Goal: Book appointment/travel/reservation

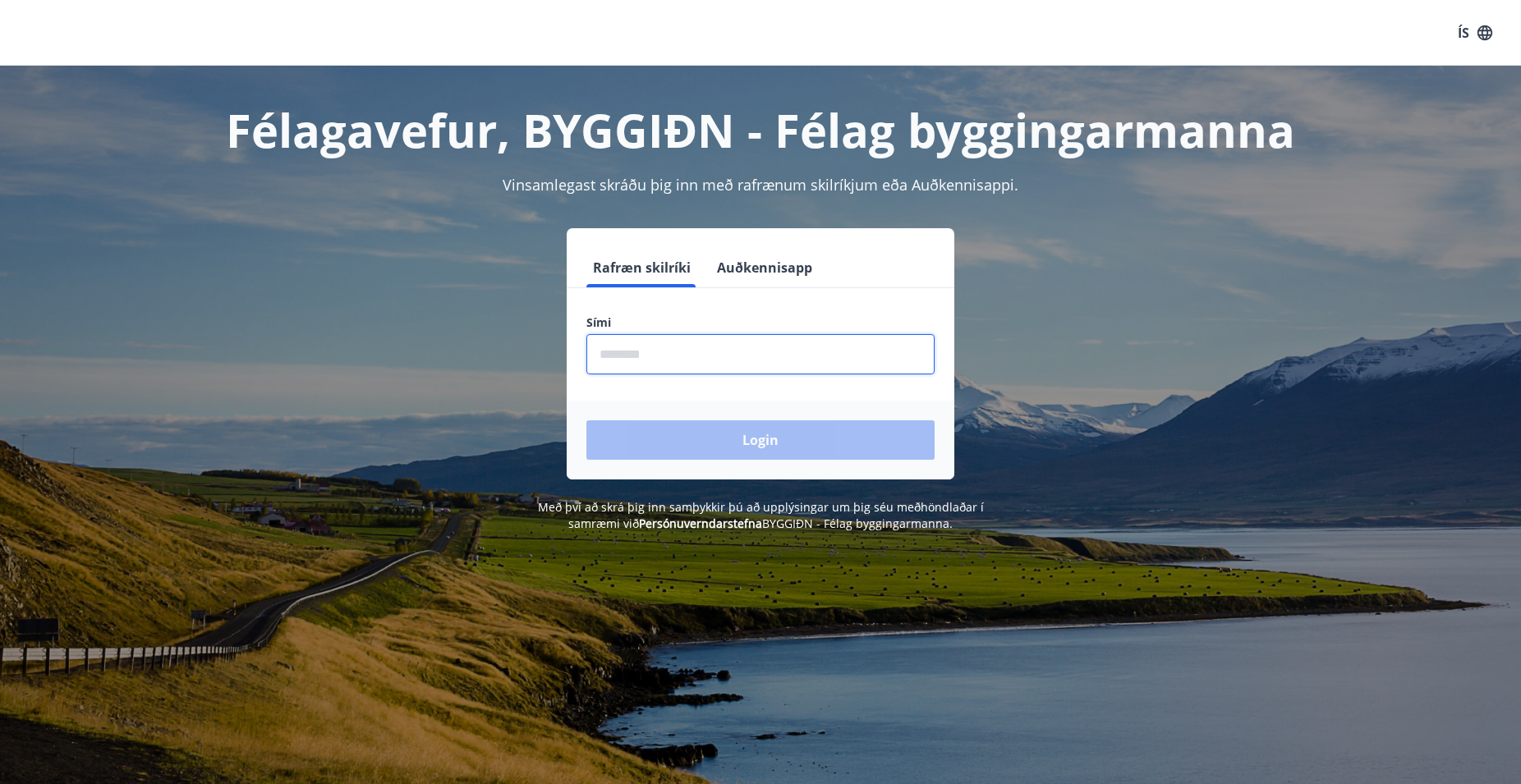
drag, startPoint x: 619, startPoint y: 355, endPoint x: 864, endPoint y: 382, distance: 246.5
click at [620, 355] on input "phone" at bounding box center [760, 355] width 348 height 40
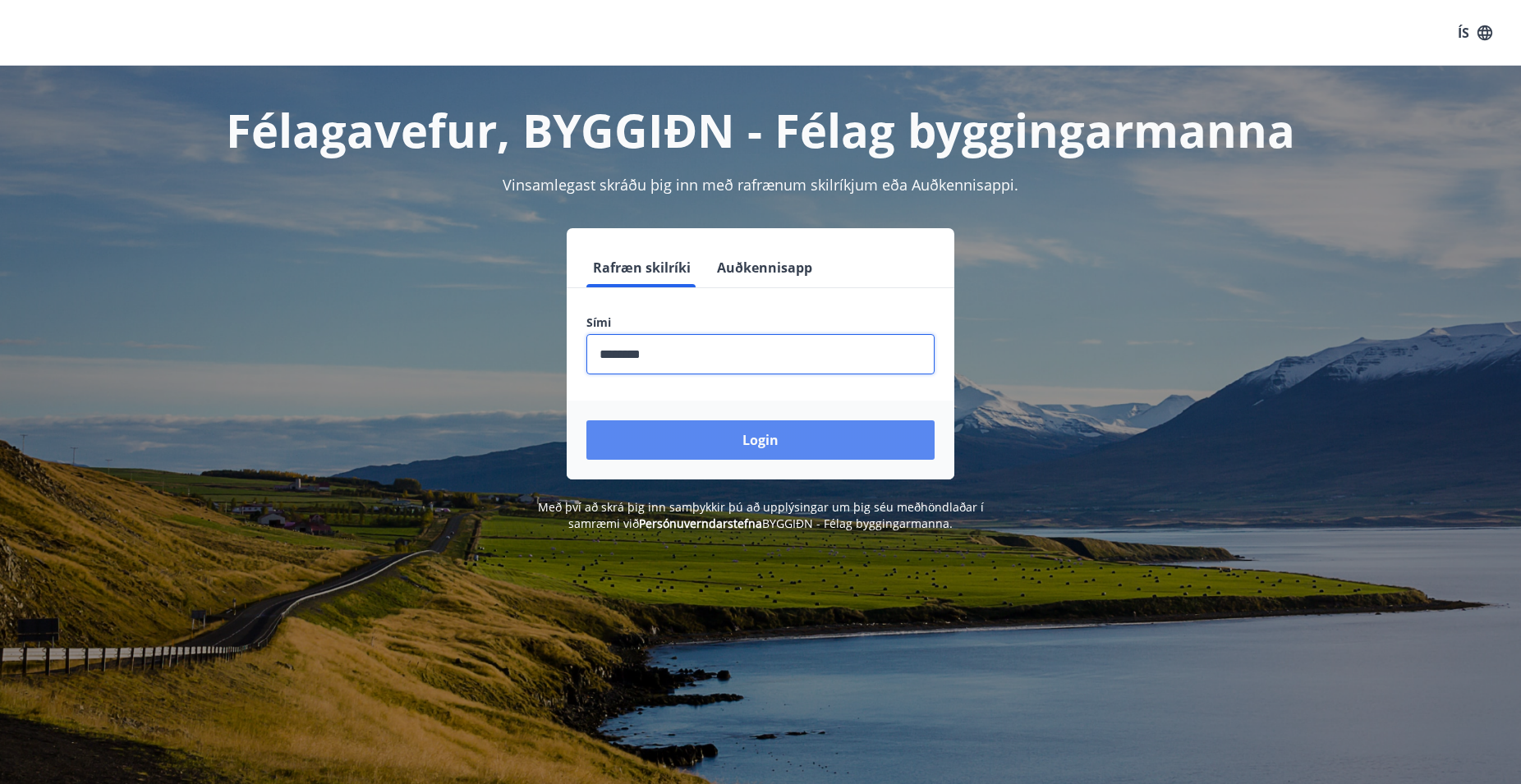
type input "********"
click at [751, 446] on button "Login" at bounding box center [760, 440] width 348 height 39
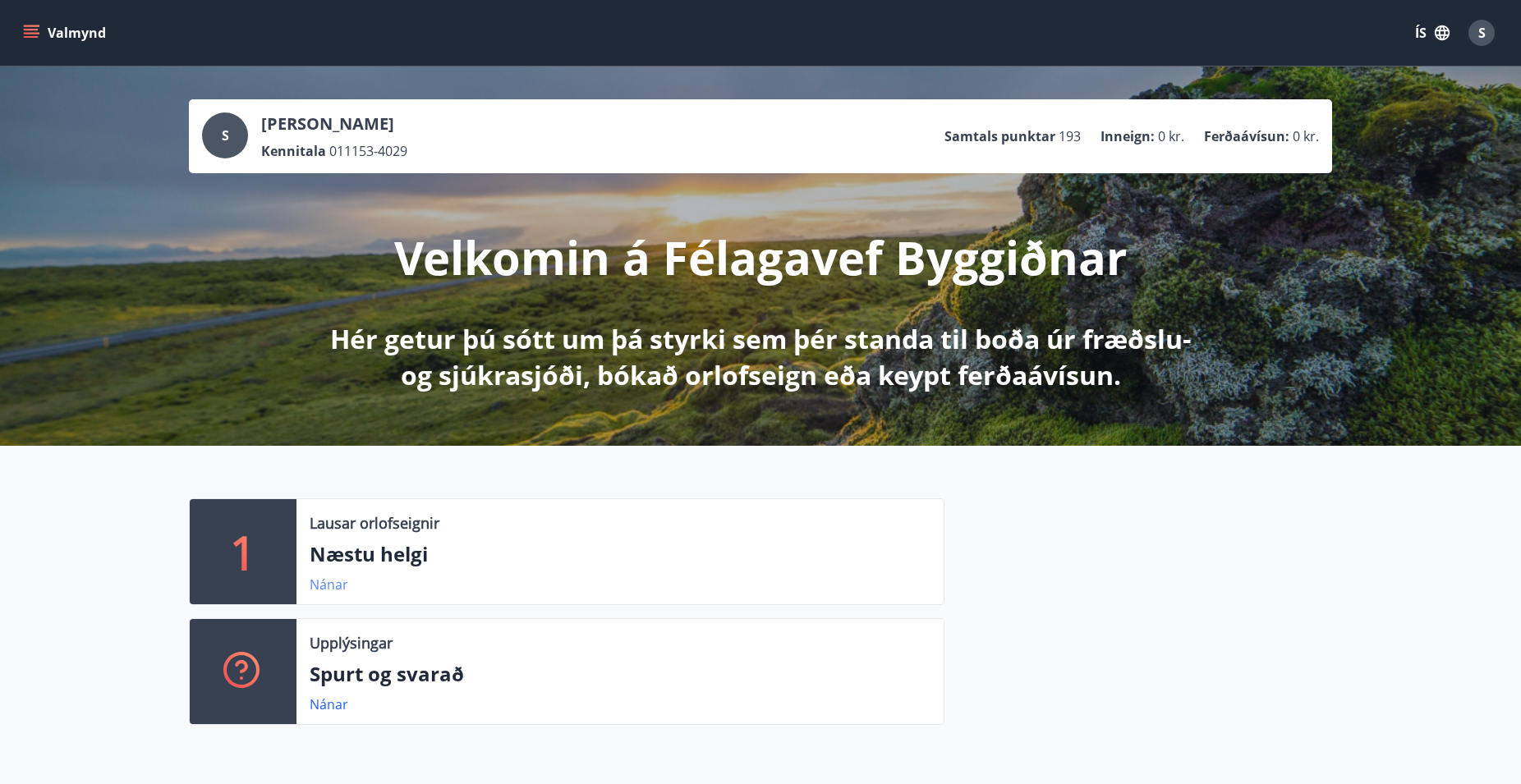
click at [327, 581] on link "Nánar" at bounding box center [329, 585] width 38 height 18
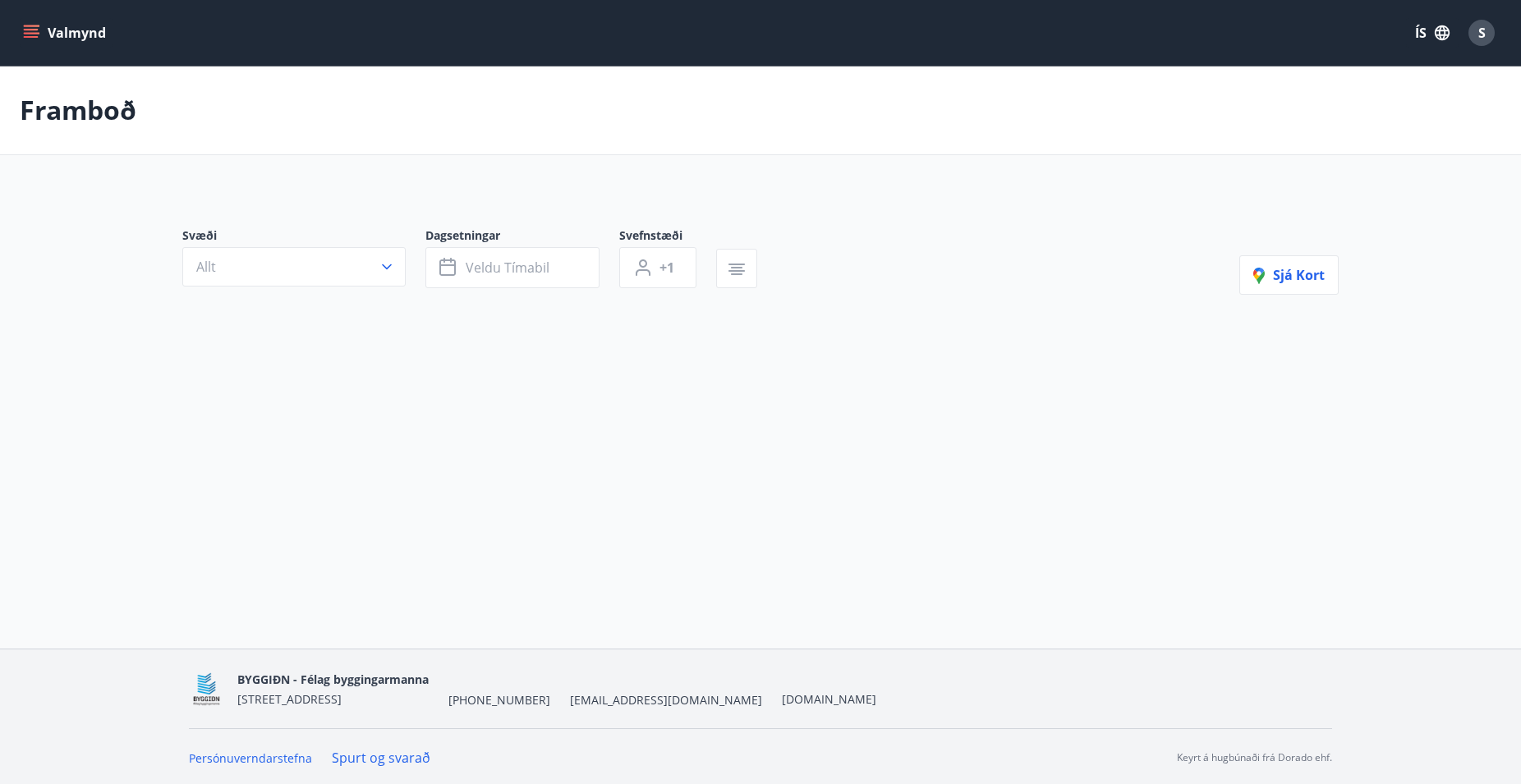
type input "*"
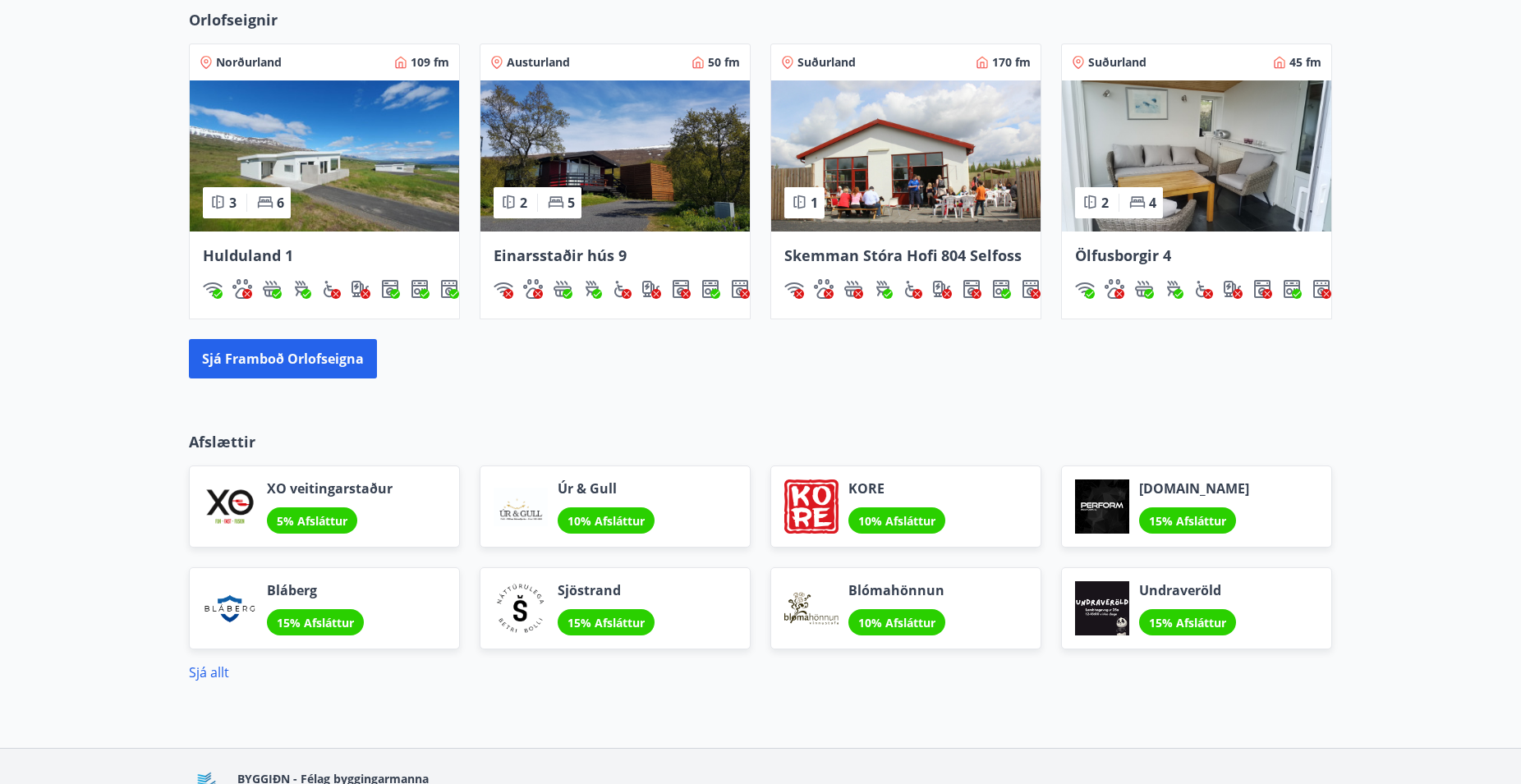
scroll to position [1202, 0]
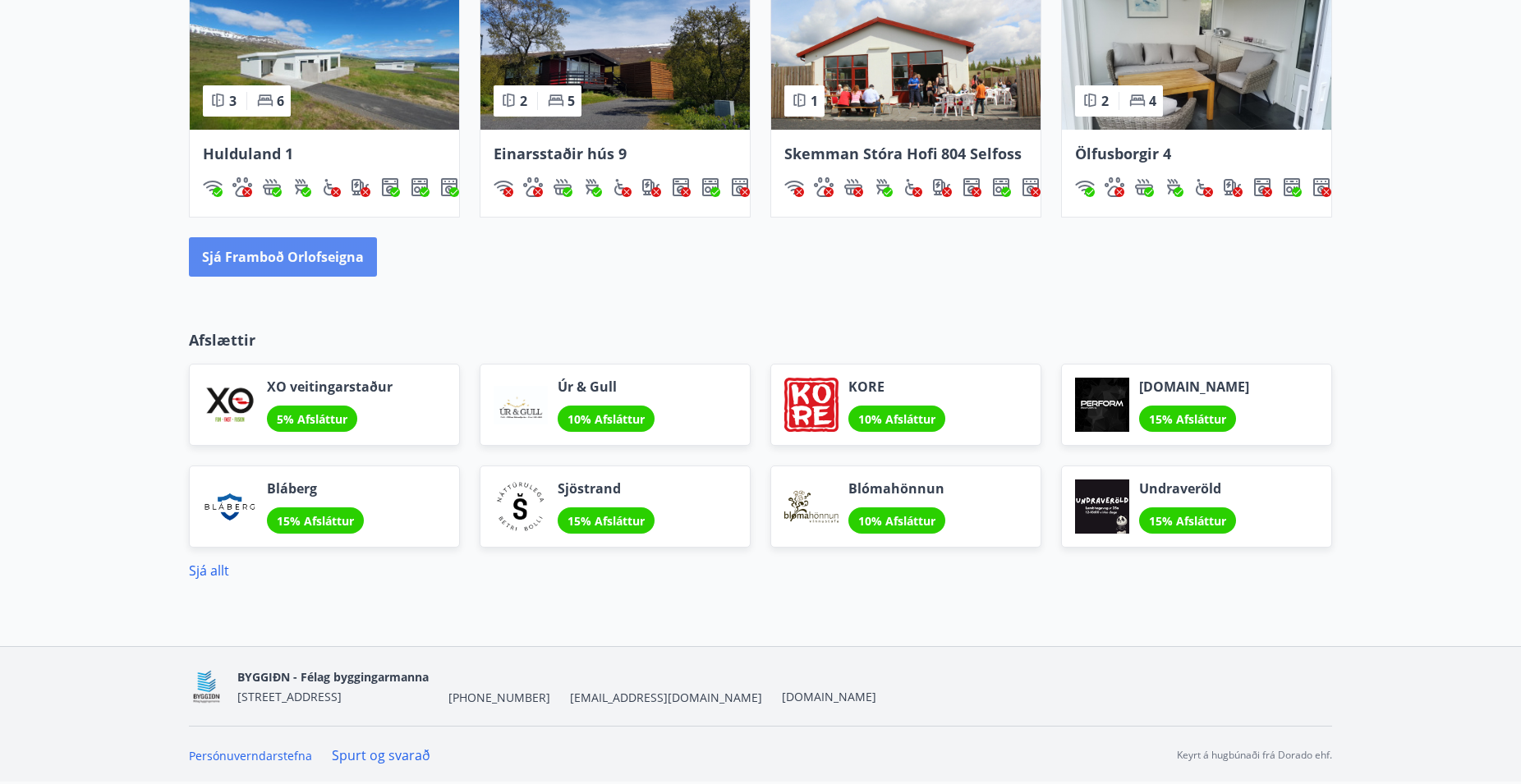
click at [298, 253] on button "Sjá framboð orlofseigna" at bounding box center [283, 257] width 188 height 39
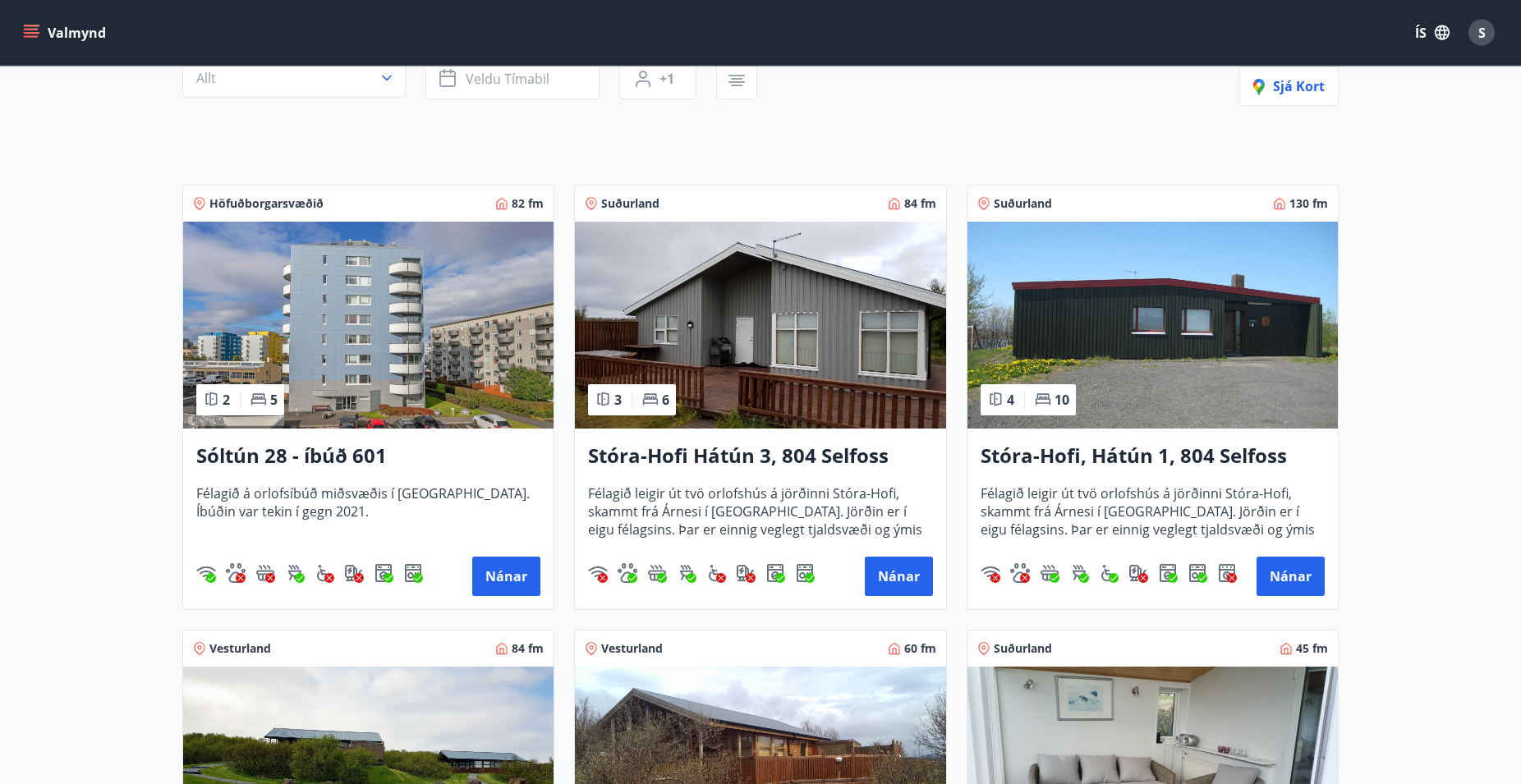
scroll to position [335, 0]
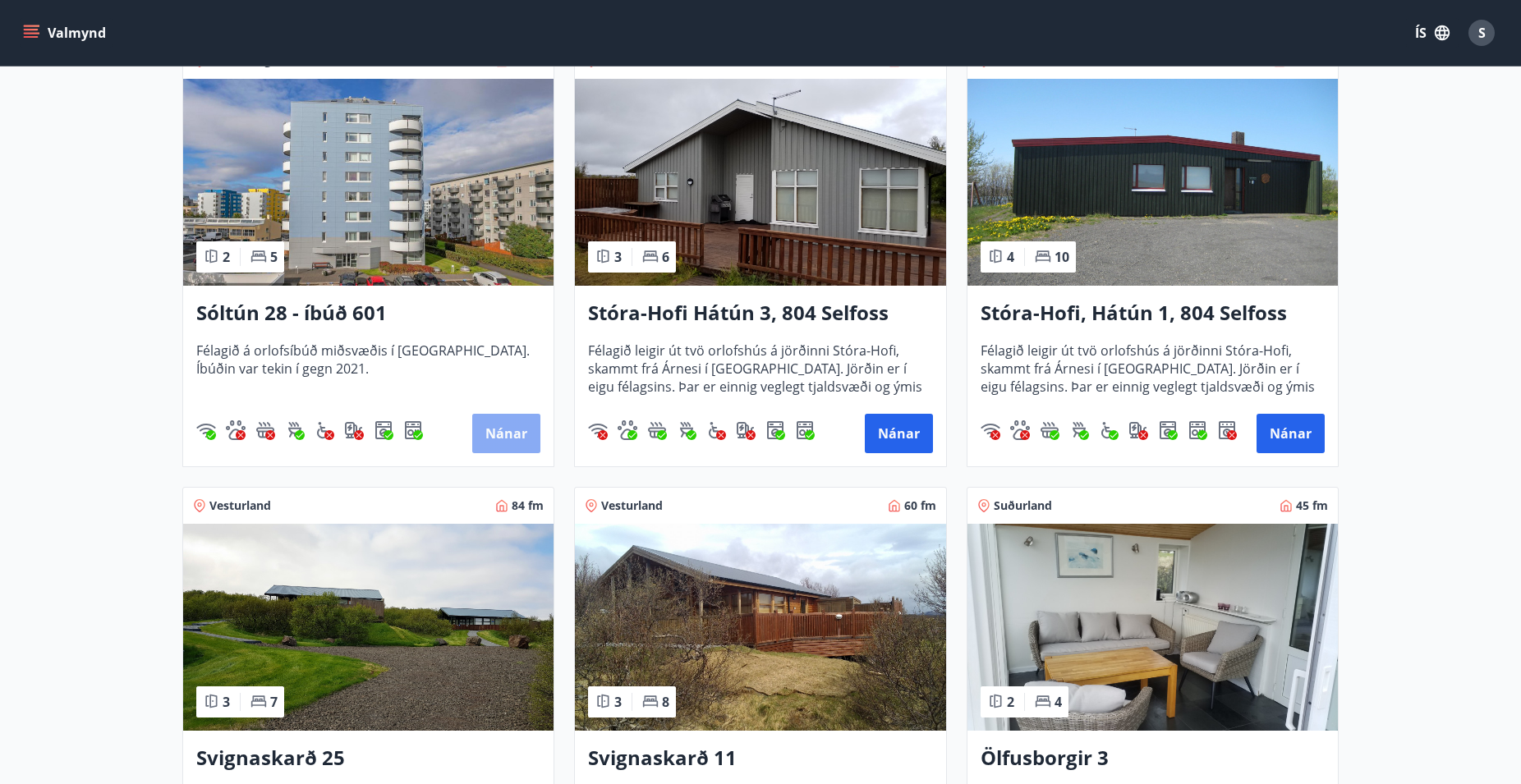
click at [499, 436] on button "Nánar" at bounding box center [506, 433] width 69 height 39
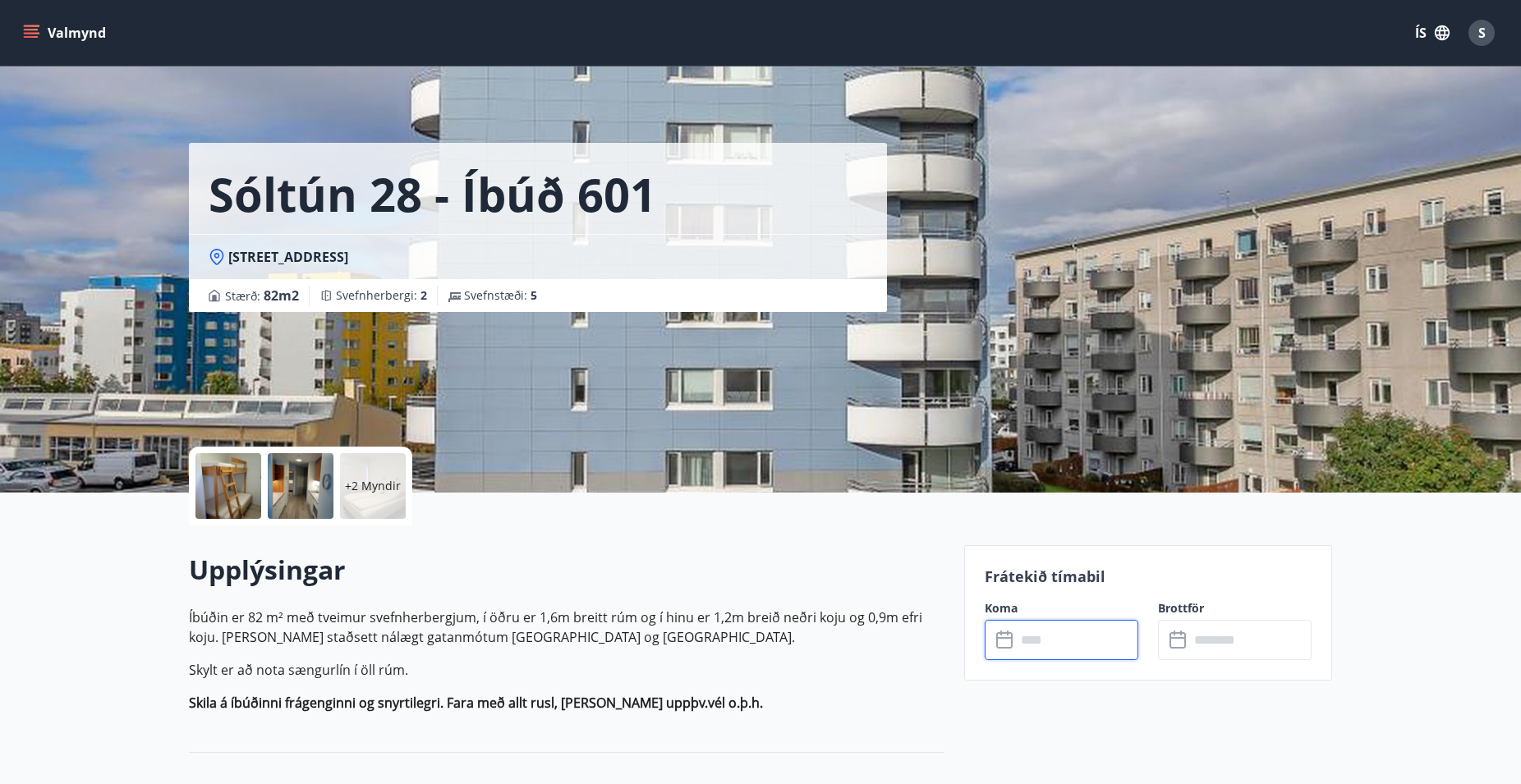
click at [1038, 641] on input "text" at bounding box center [1078, 640] width 122 height 40
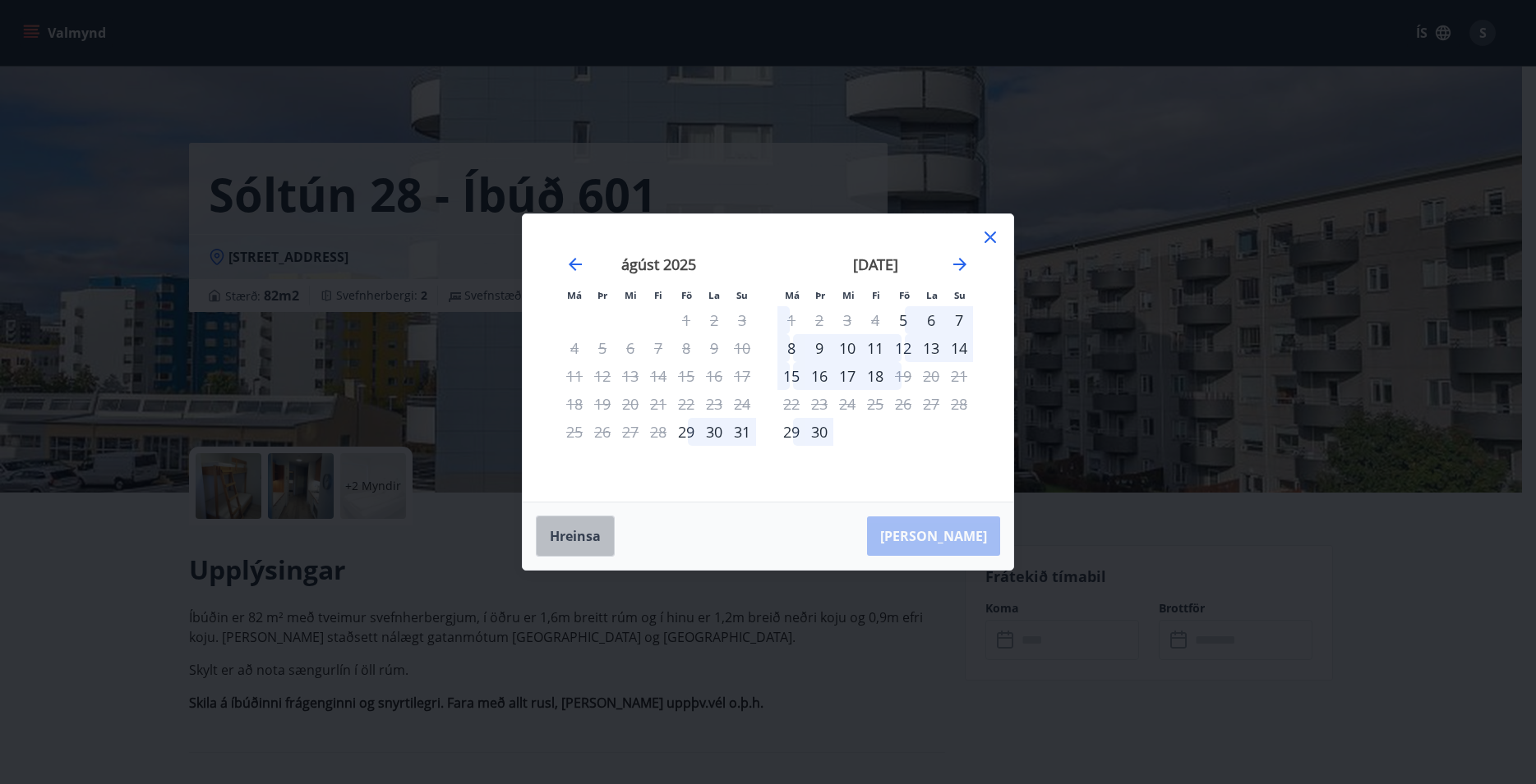
click at [592, 535] on button "Hreinsa" at bounding box center [575, 535] width 79 height 41
drag, startPoint x: 997, startPoint y: 231, endPoint x: 1011, endPoint y: 239, distance: 16.1
click at [998, 231] on icon at bounding box center [990, 238] width 20 height 20
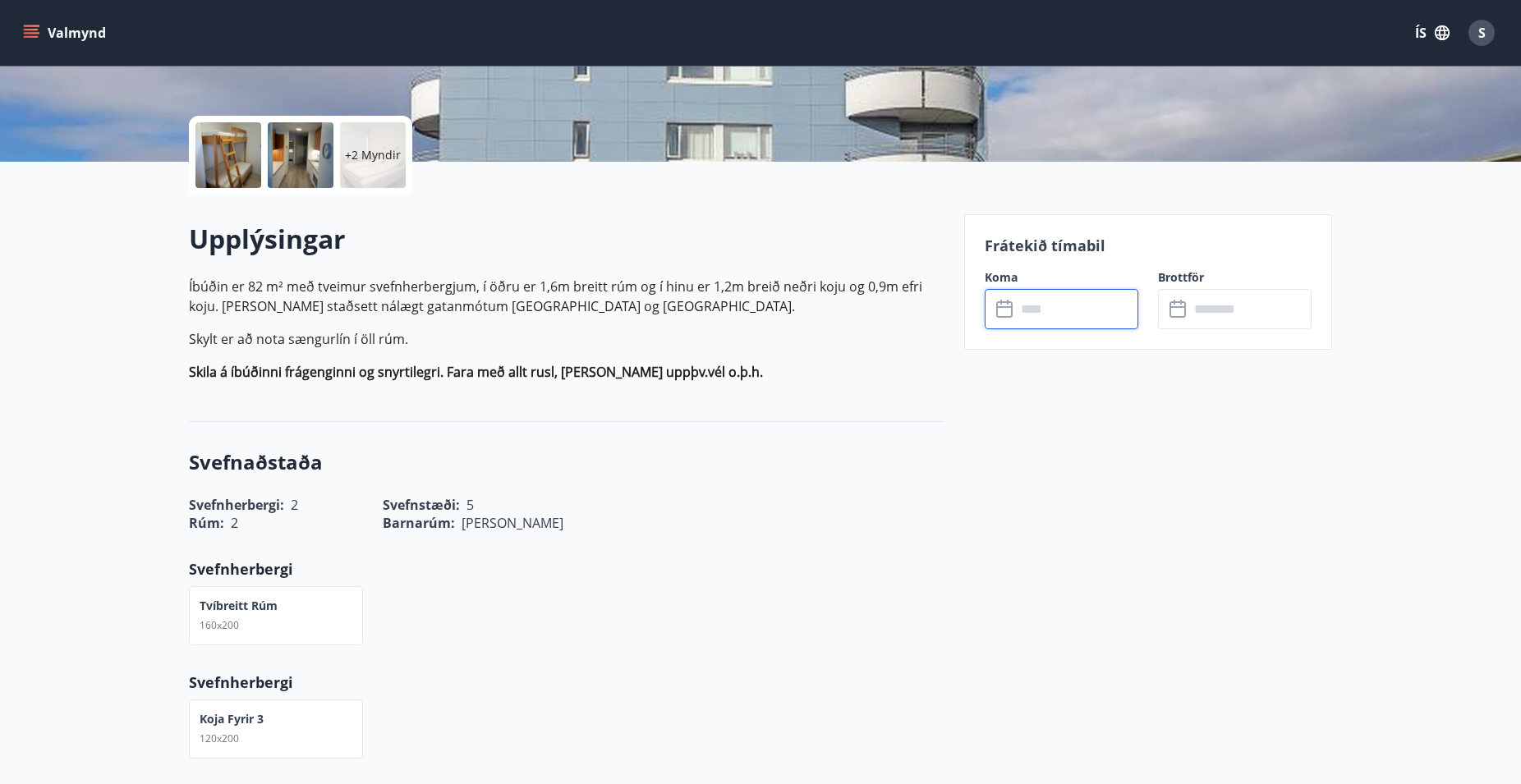
scroll to position [335, 0]
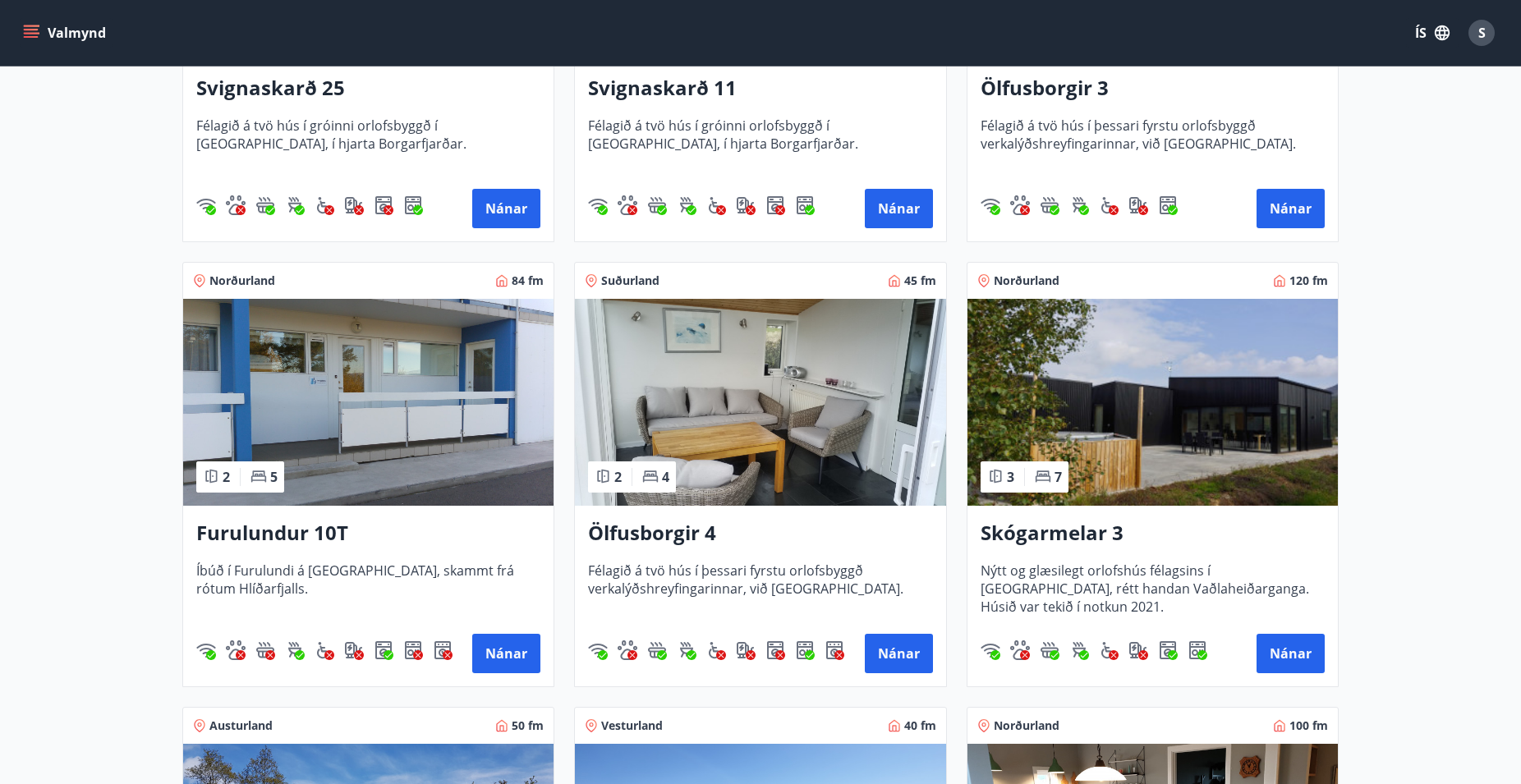
scroll to position [1256, 0]
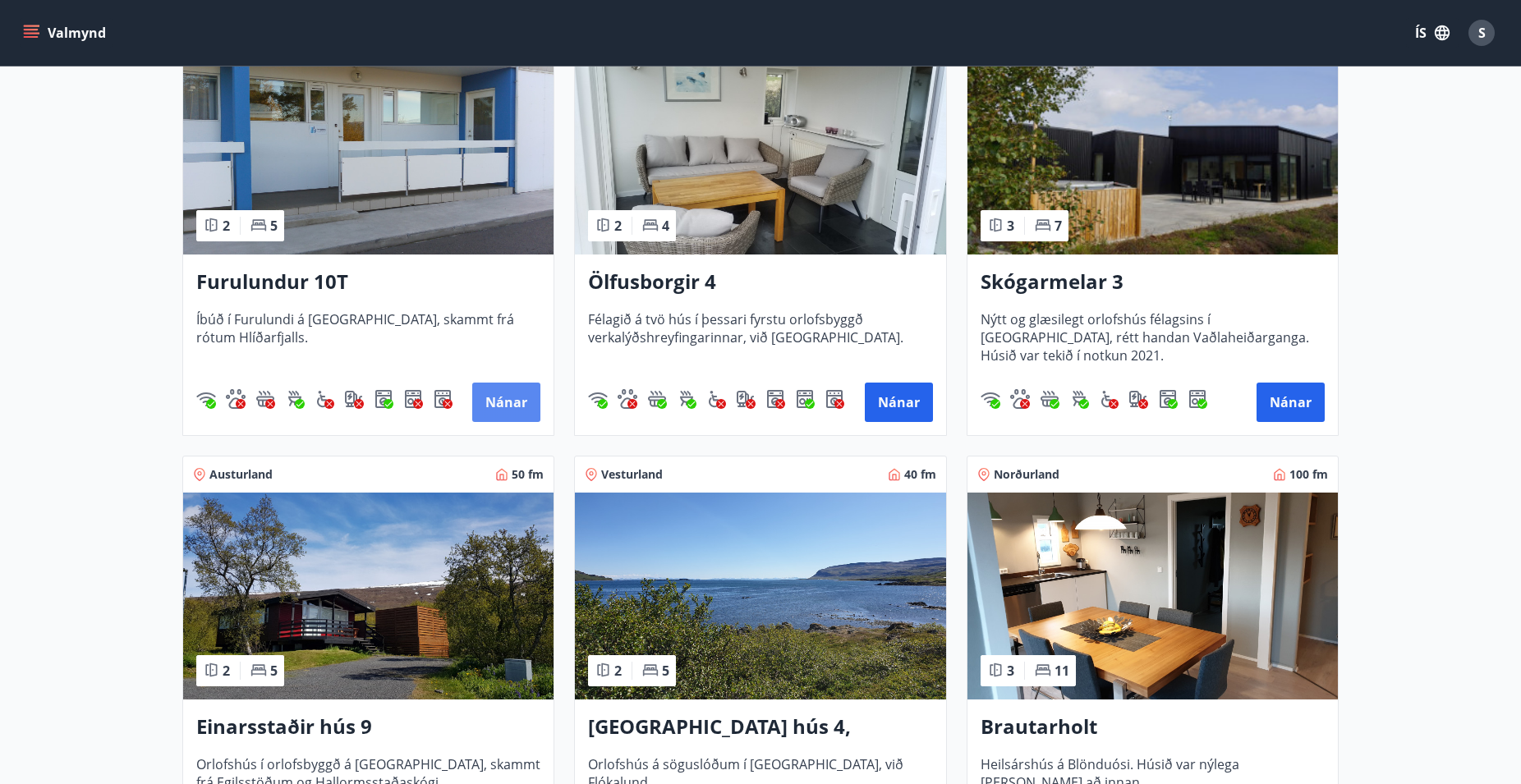
click at [516, 396] on button "Nánar" at bounding box center [506, 402] width 69 height 39
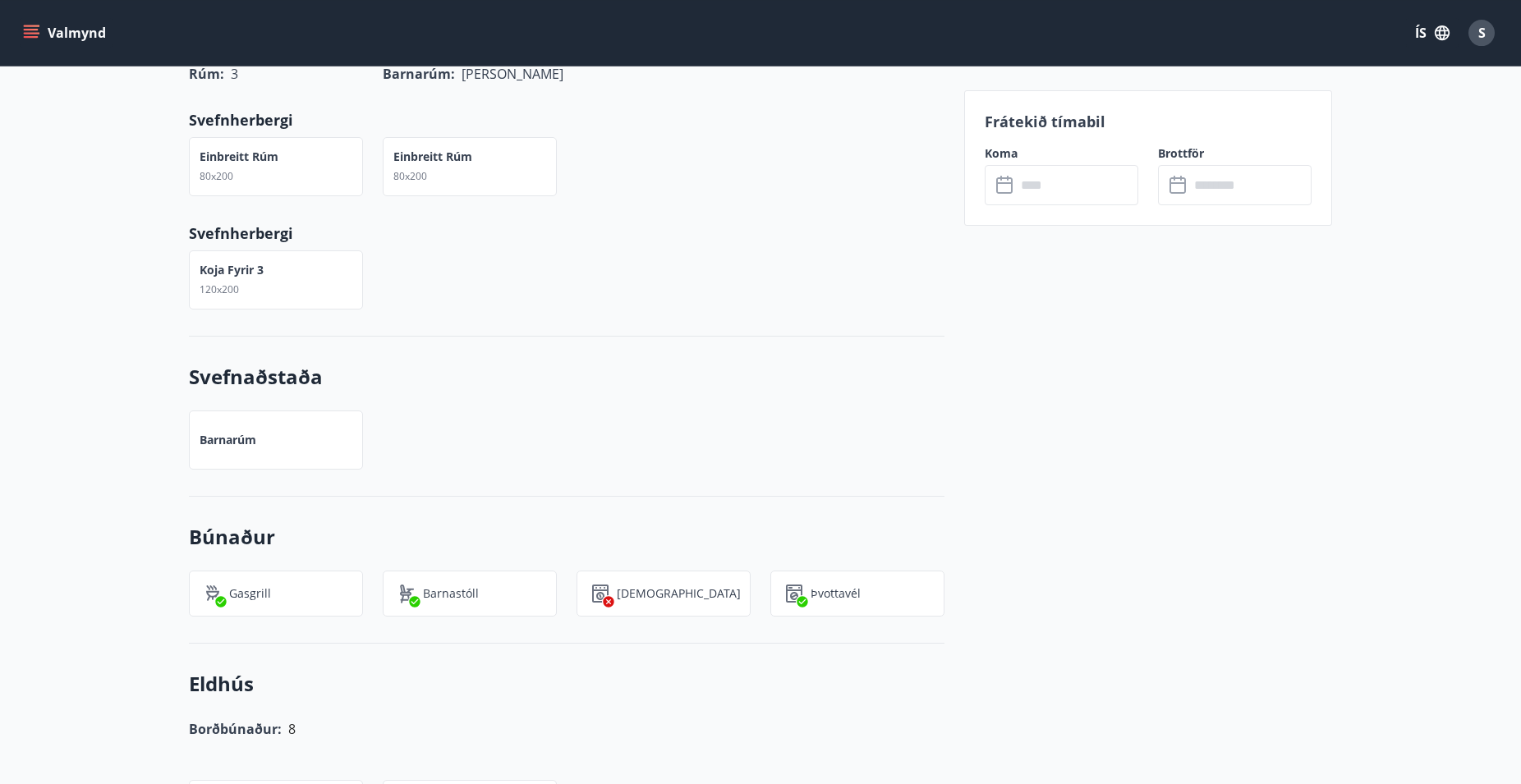
scroll to position [838, 0]
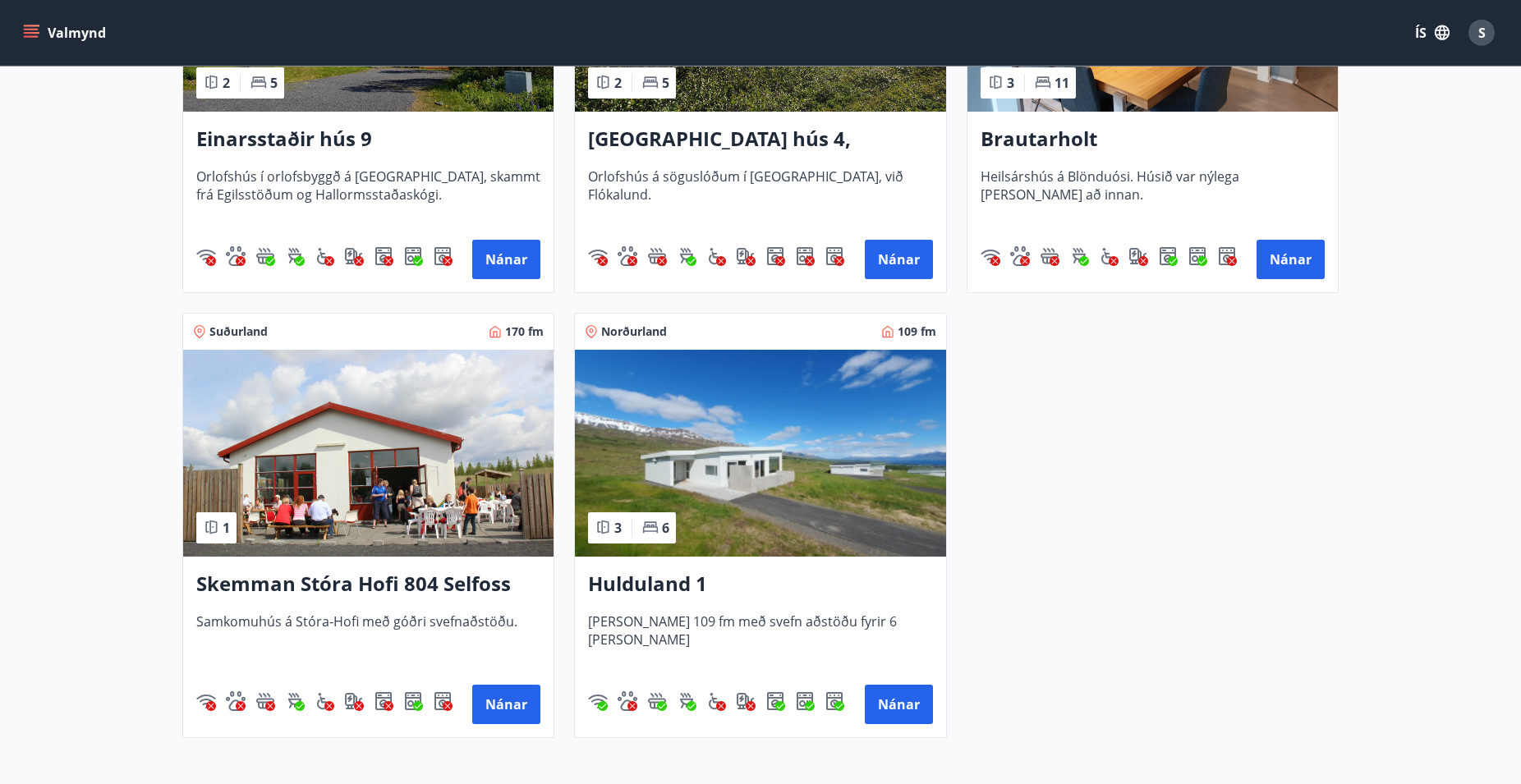
scroll to position [2010, 0]
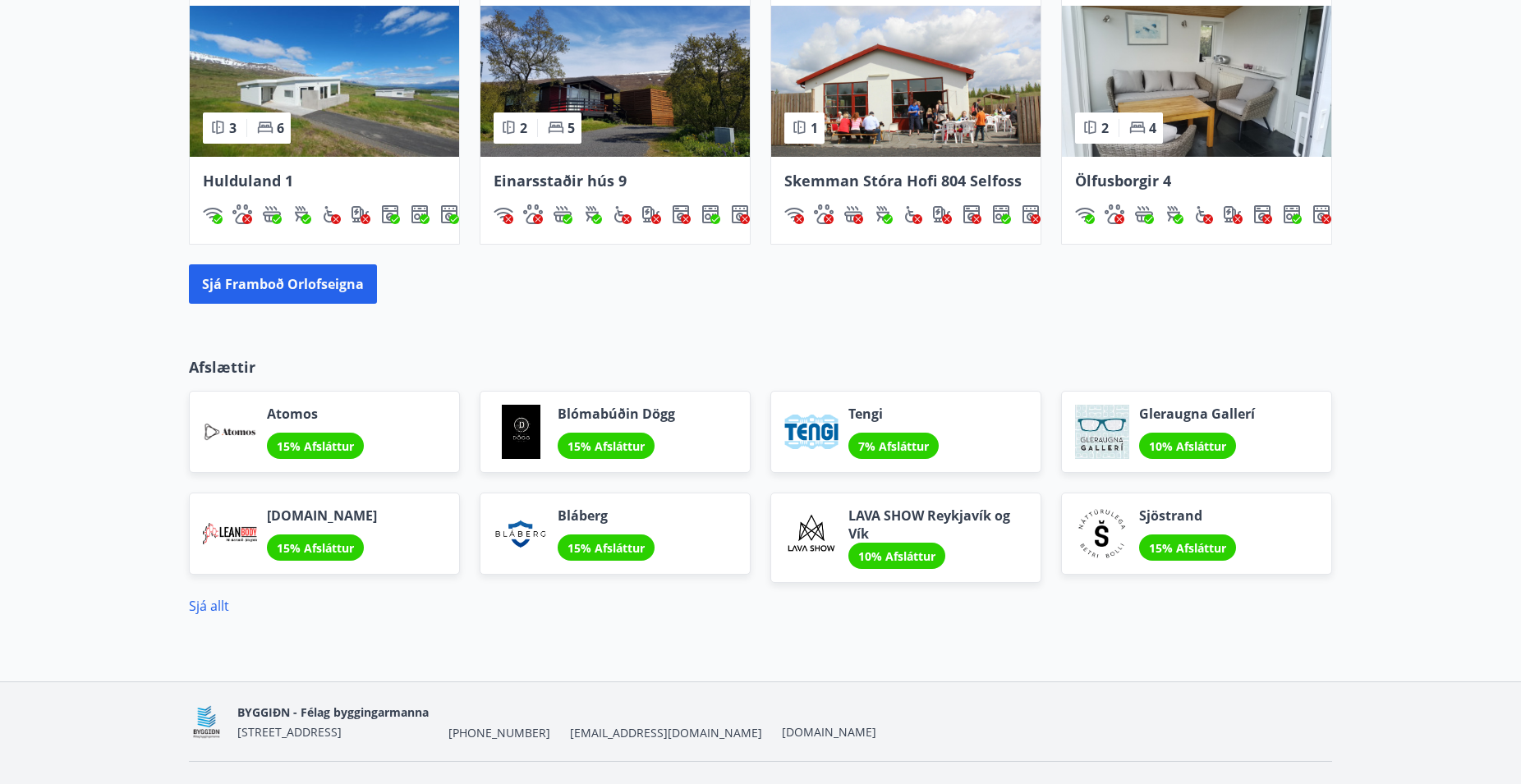
scroll to position [1210, 0]
